Goal: Check status

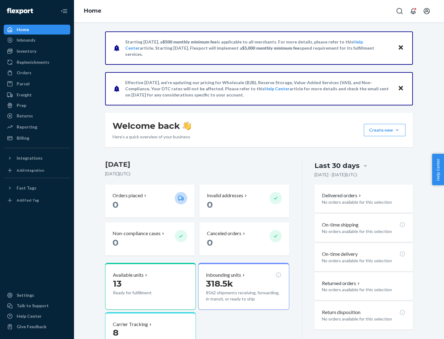
click at [397, 130] on button "Create new Create new inbound Create new order Create new product" at bounding box center [385, 130] width 42 height 12
click at [26, 40] on div "Inbounds" at bounding box center [26, 40] width 19 height 6
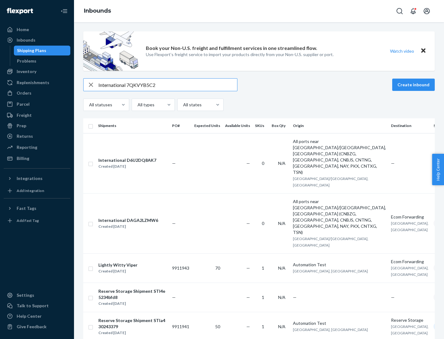
type input "International 7QKVYB5C29"
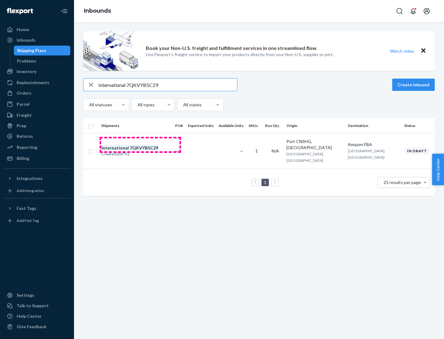
click at [140, 151] on div "Created [DATE]" at bounding box center [129, 154] width 57 height 6
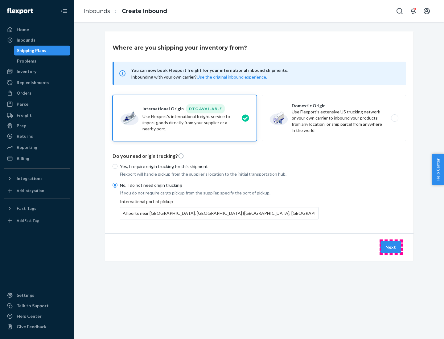
click at [391, 247] on button "Next" at bounding box center [390, 247] width 21 height 12
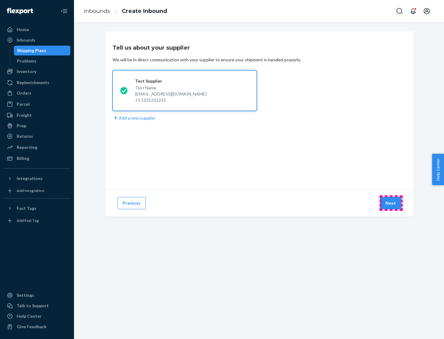
click at [391, 203] on button "Next" at bounding box center [390, 203] width 21 height 12
